Goal: Task Accomplishment & Management: Manage account settings

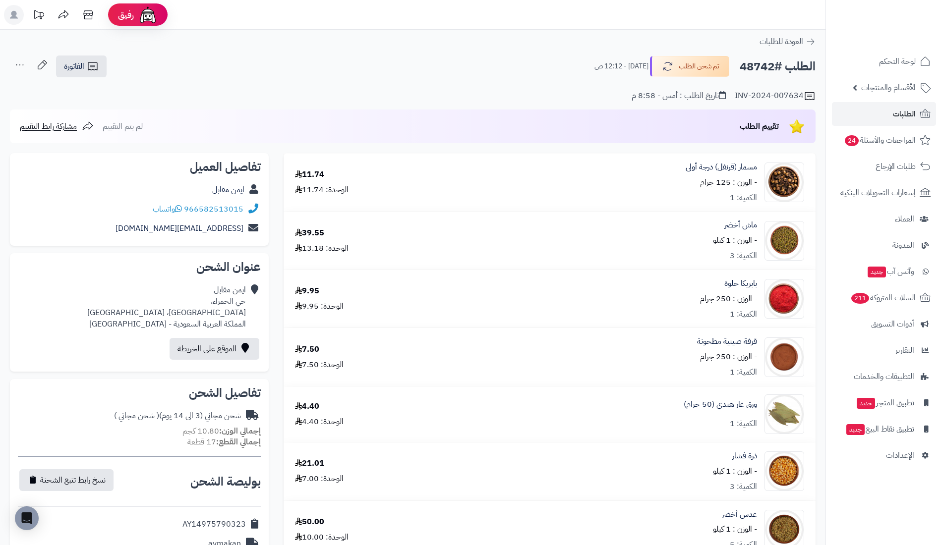
scroll to position [17, 0]
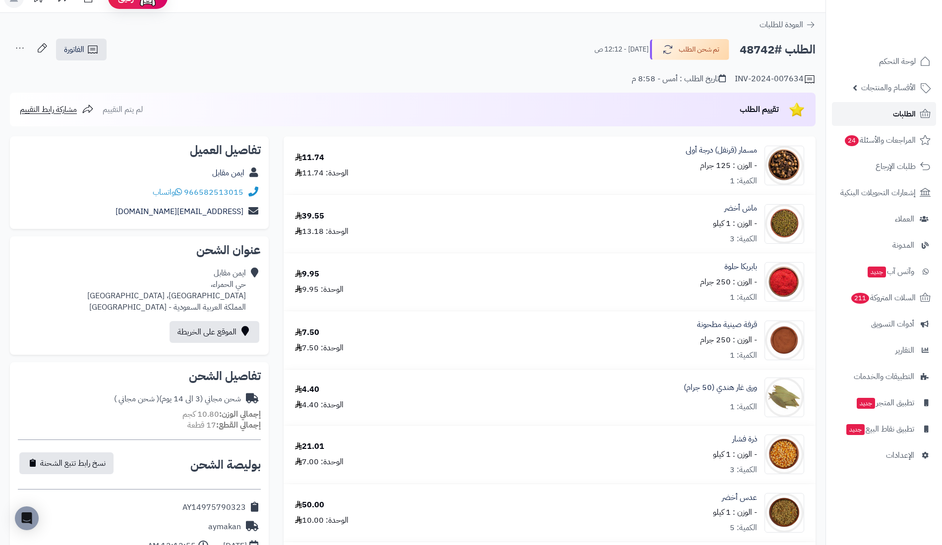
drag, startPoint x: 0, startPoint y: 0, endPoint x: 910, endPoint y: 111, distance: 916.7
click at [910, 111] on span "الطلبات" at bounding box center [904, 114] width 23 height 14
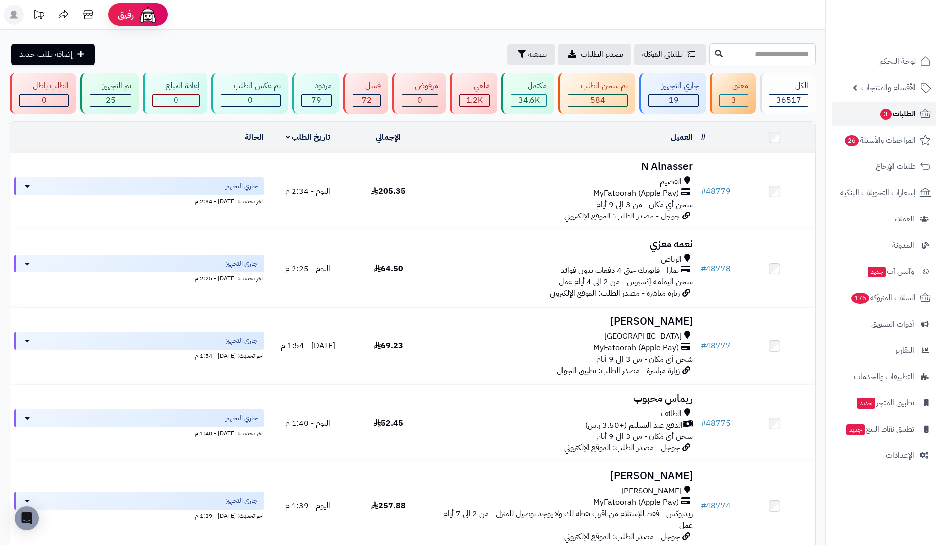
click at [872, 117] on link "الطلبات 3" at bounding box center [884, 114] width 104 height 24
